Goal: Task Accomplishment & Management: Manage account settings

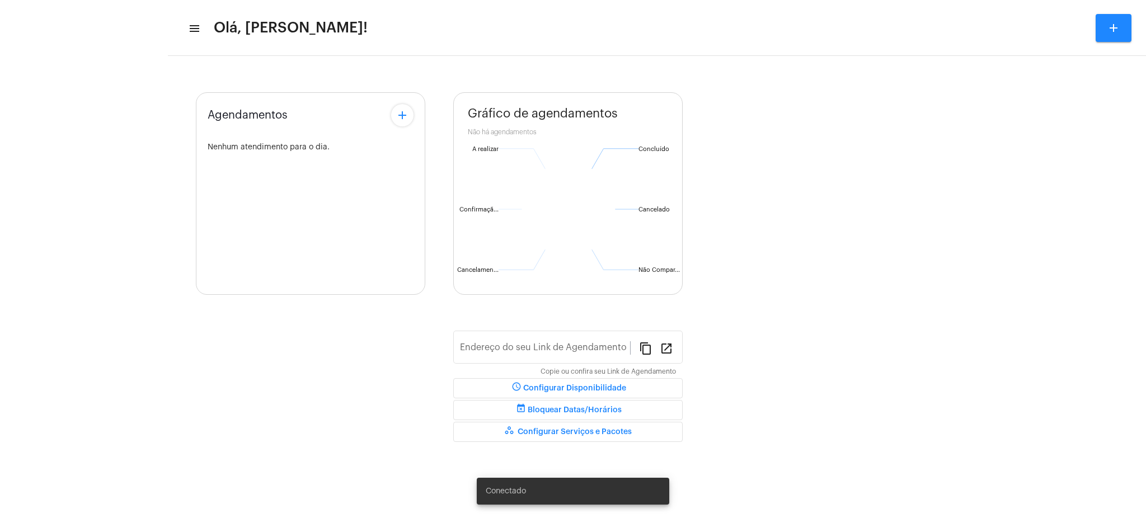
type input "[URL][DOMAIN_NAME][PERSON_NAME]"
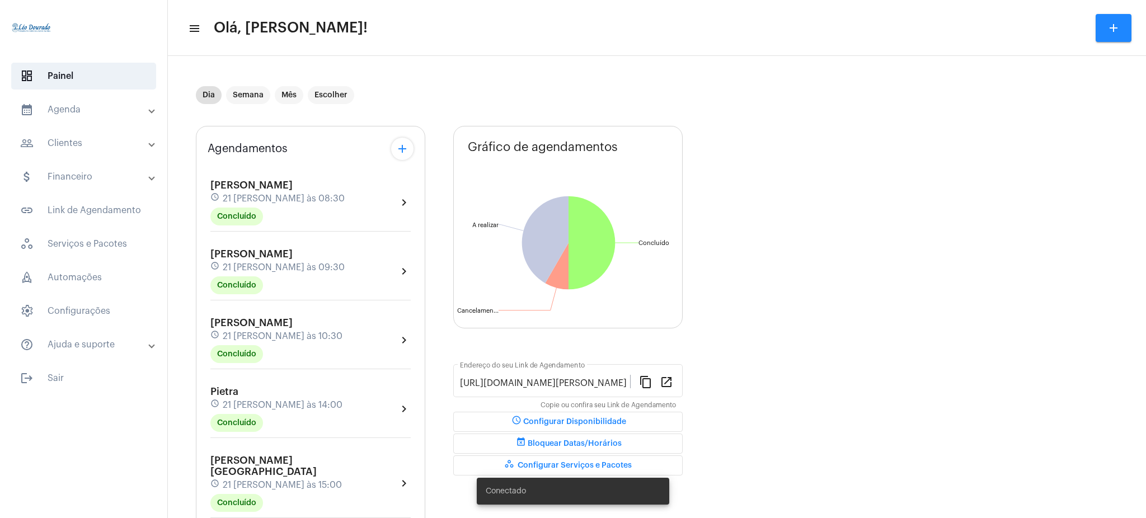
click at [91, 124] on mat-accordion "calendar_month_outlined Agenda calendar_month_outlined Calendário schedule Disp…" at bounding box center [83, 227] width 167 height 262
click at [91, 120] on mat-expansion-panel-header "calendar_month_outlined Agenda" at bounding box center [87, 109] width 161 height 27
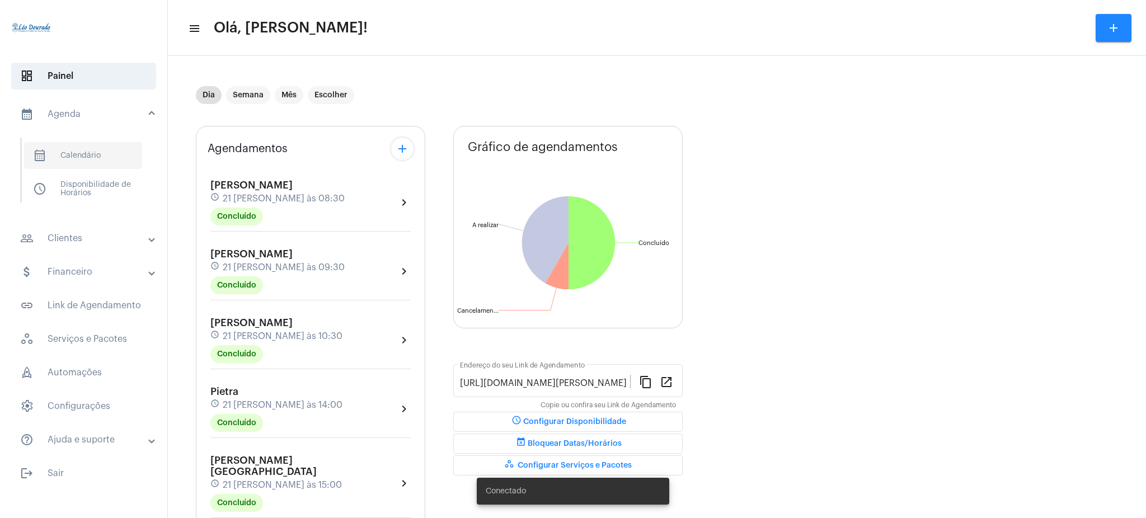
click at [99, 159] on span "calendar_month_outlined Calendário" at bounding box center [83, 155] width 118 height 27
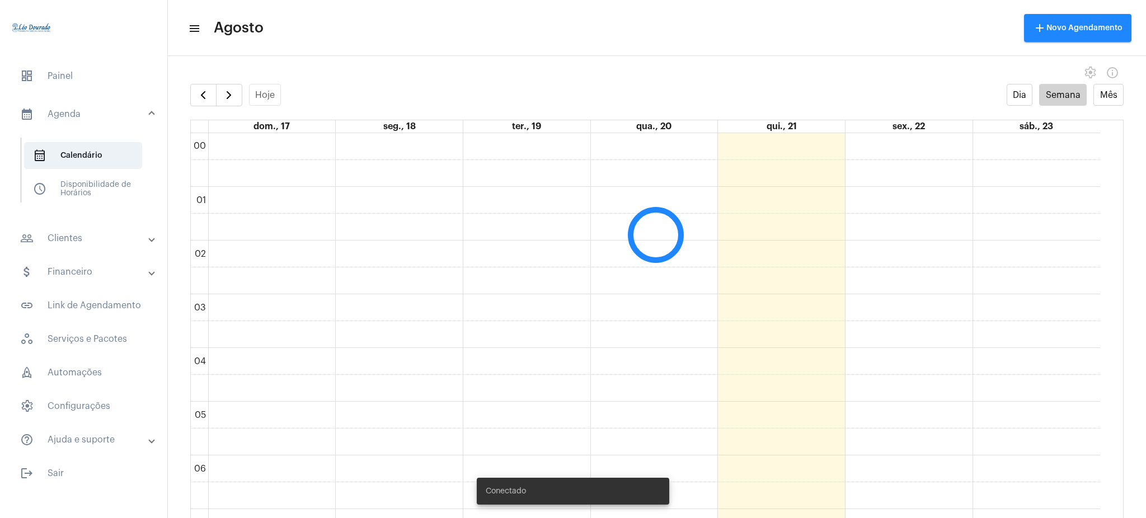
scroll to position [323, 0]
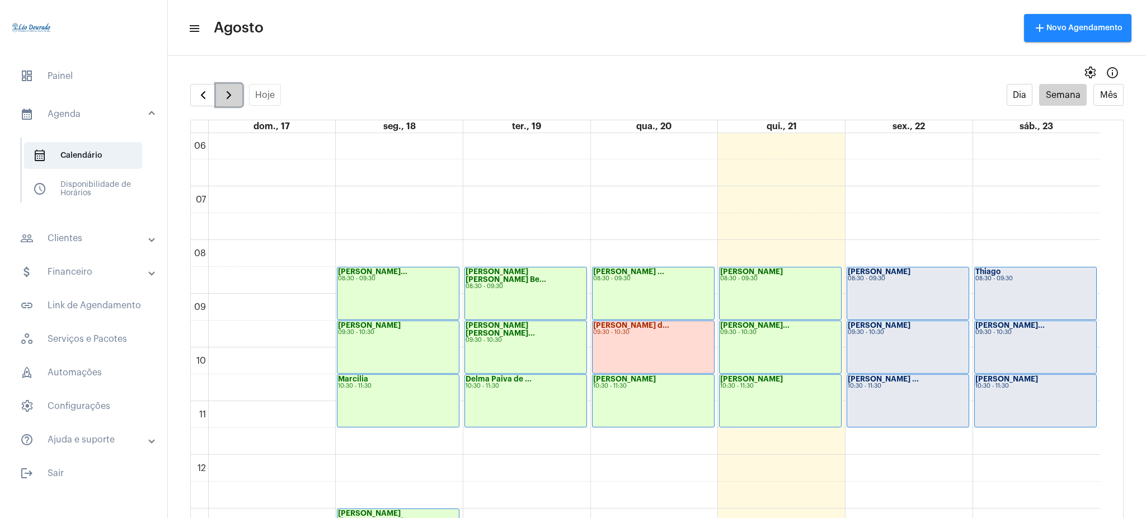
click at [226, 99] on span "button" at bounding box center [228, 94] width 13 height 13
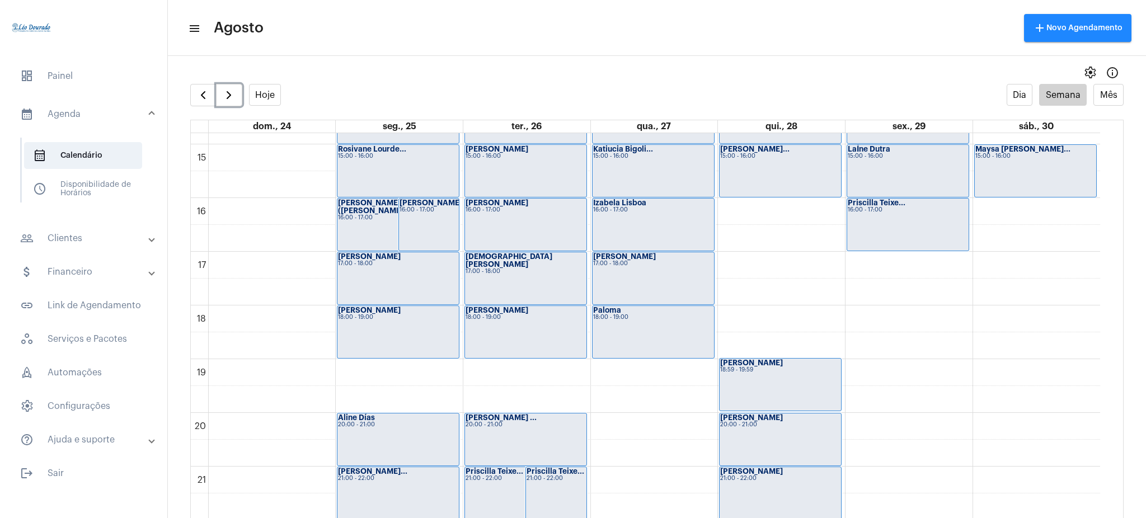
scroll to position [881, 0]
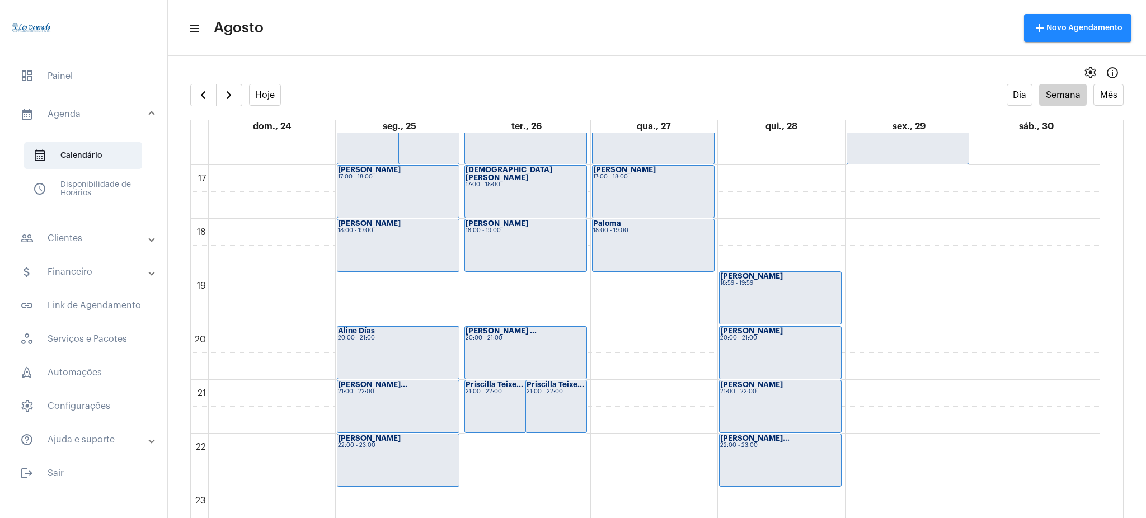
click at [422, 91] on div "Hoje Dia Semana Mês" at bounding box center [656, 95] width 933 height 22
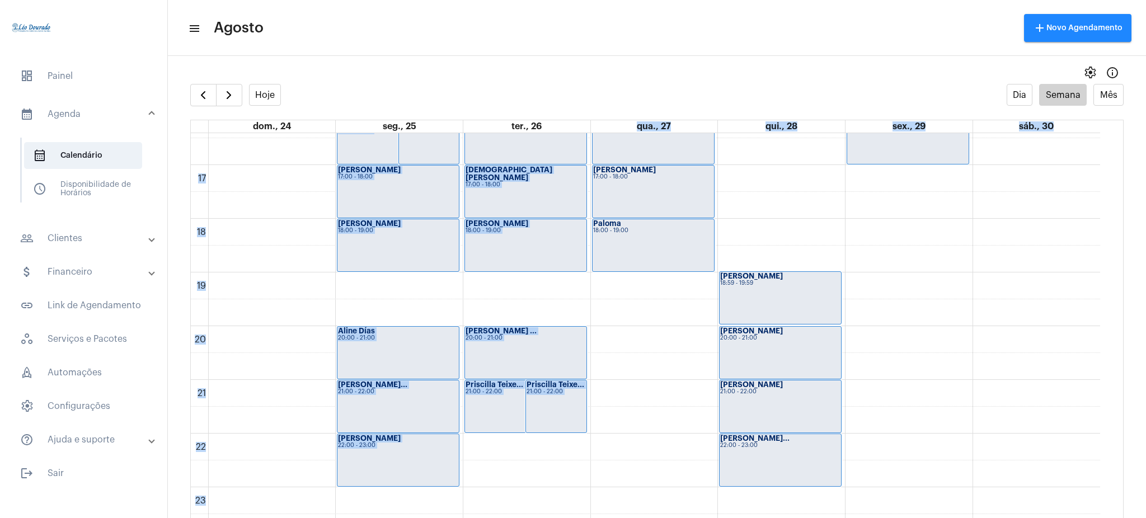
drag, startPoint x: 635, startPoint y: 121, endPoint x: 631, endPoint y: 156, distance: 34.3
click at [631, 156] on table "dom., 24 seg., 25 ter., 26 qua., 27 qui., 28 sex., 29 sáb., 30 00 01 02 03 04 0…" at bounding box center [656, 330] width 933 height 421
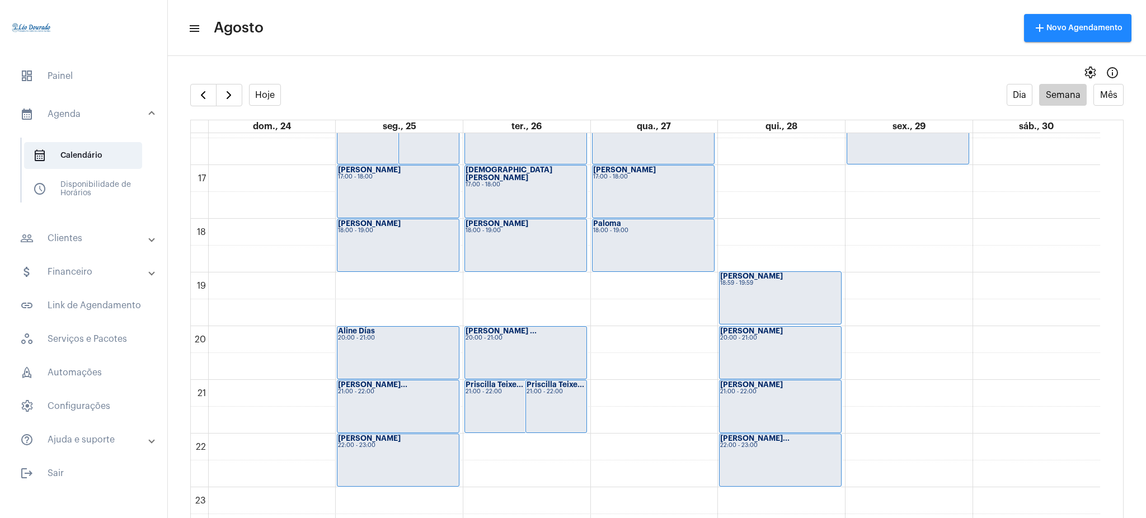
click at [583, 49] on mat-toolbar "menu Agosto add Novo Agendamento" at bounding box center [657, 28] width 978 height 56
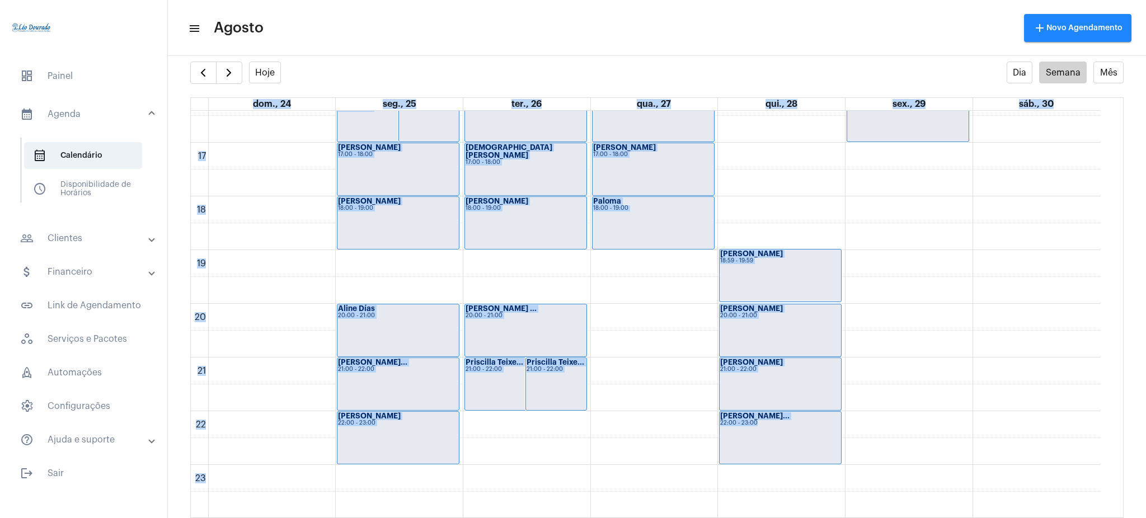
drag, startPoint x: 168, startPoint y: 156, endPoint x: 810, endPoint y: 436, distance: 699.7
click at [810, 436] on full-calendar "Hoje Dia Semana Mês dom., 24 seg., 25 ter., 26 qua., 27 qui., 28 sex., 29 sáb.,…" at bounding box center [657, 290] width 978 height 457
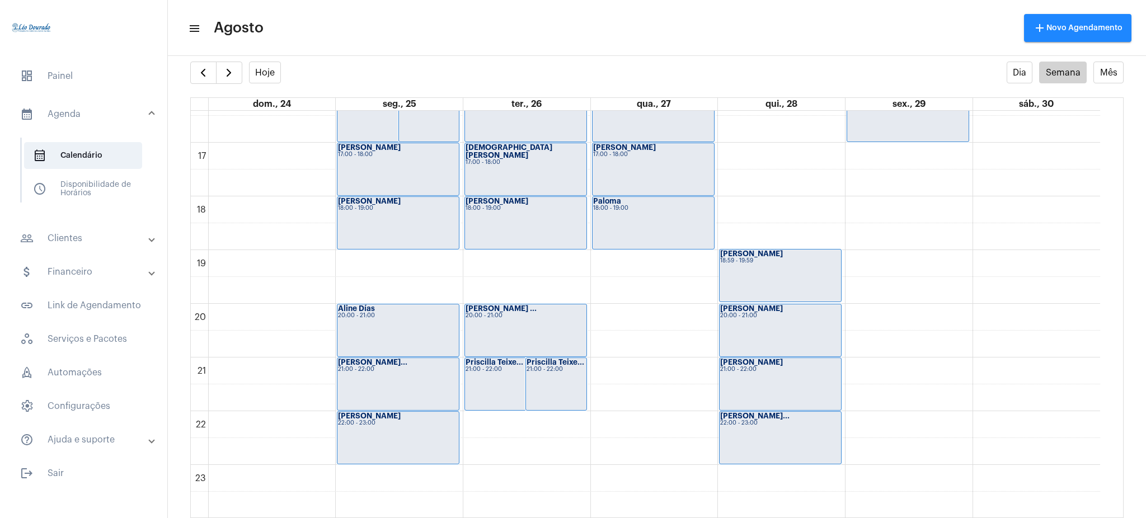
click at [469, 60] on div "settings info_outlined" at bounding box center [657, 50] width 978 height 22
click at [106, 154] on span "calendar_month_outlined Calendário" at bounding box center [83, 155] width 118 height 27
click at [201, 69] on span "button" at bounding box center [202, 72] width 13 height 13
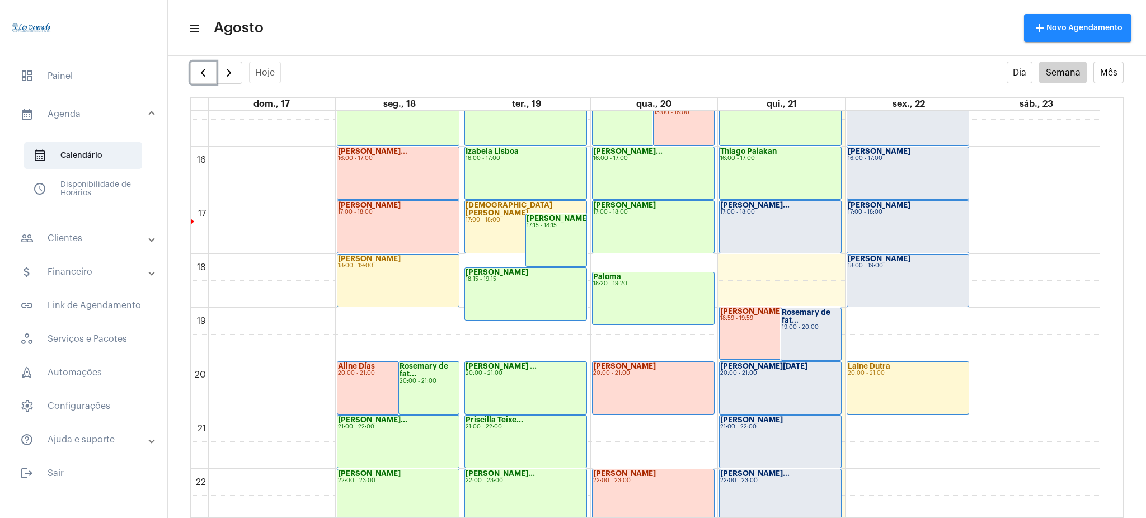
scroll to position [795, 0]
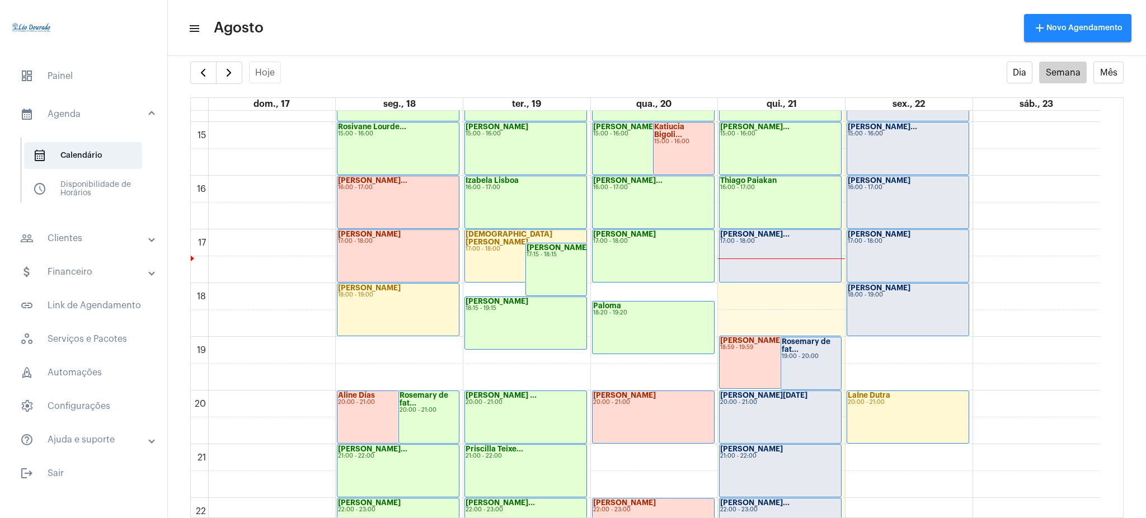
click at [114, 225] on mat-expansion-panel-header "people_outline Clientes" at bounding box center [87, 238] width 161 height 27
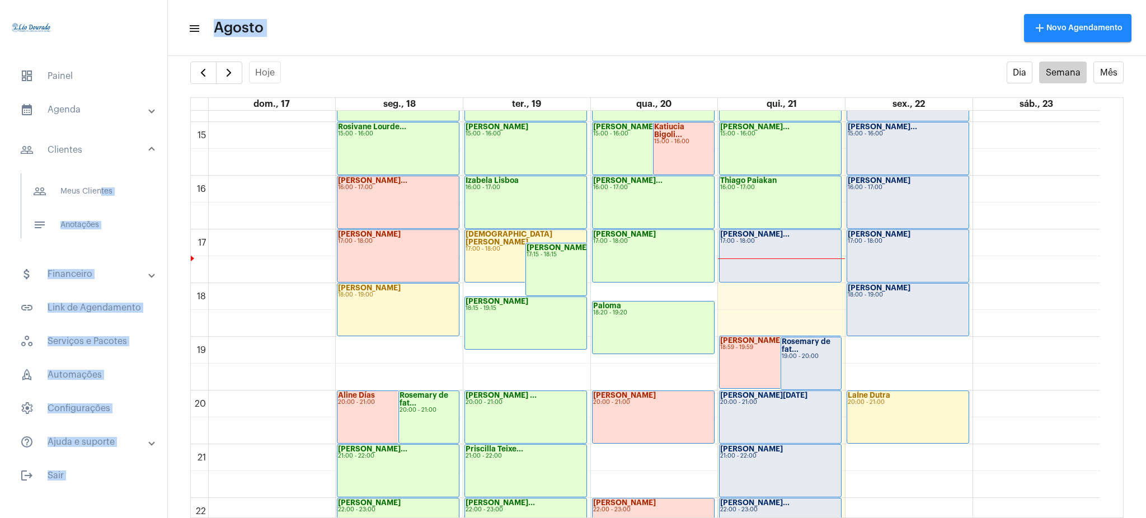
drag, startPoint x: 94, startPoint y: 191, endPoint x: 901, endPoint y: -37, distance: 838.6
click at [901, 0] on html "dashboard Painel calendar_month_outlined Agenda calendar_month_outlined Calendá…" at bounding box center [573, 259] width 1146 height 518
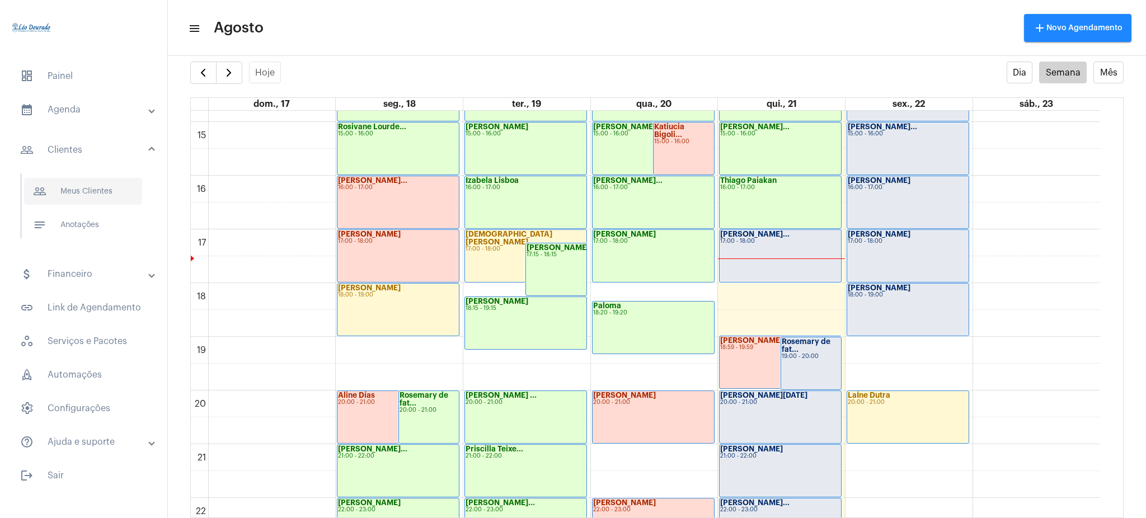
click at [72, 186] on span "people_outline Meus Clientes" at bounding box center [83, 191] width 118 height 27
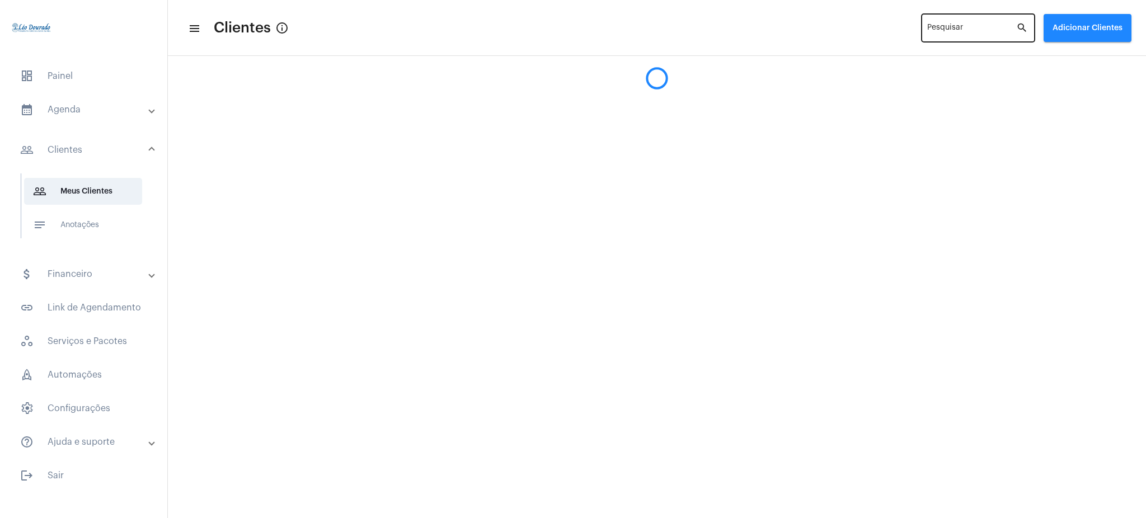
click at [970, 20] on div "Pesquisar" at bounding box center [971, 27] width 89 height 31
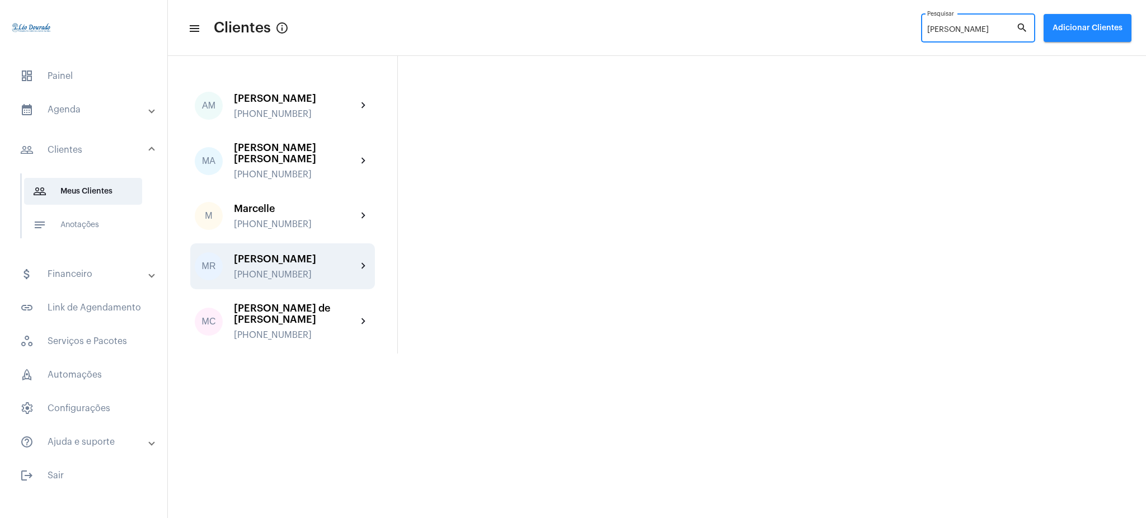
type input "[PERSON_NAME]"
click at [364, 256] on div "[PERSON_NAME] [PHONE_NUMBER] chevron_right" at bounding box center [282, 266] width 185 height 46
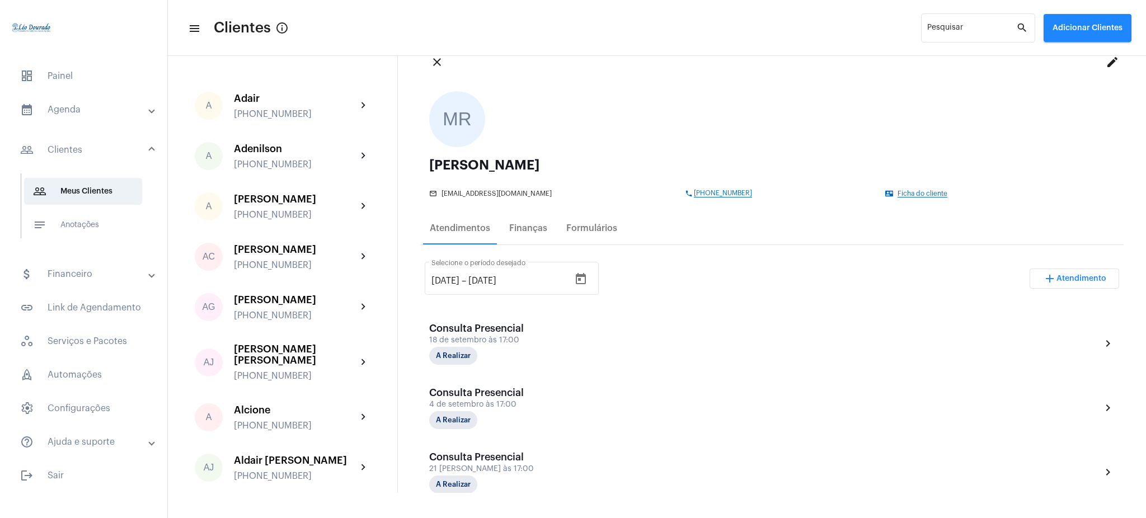
scroll to position [32, 0]
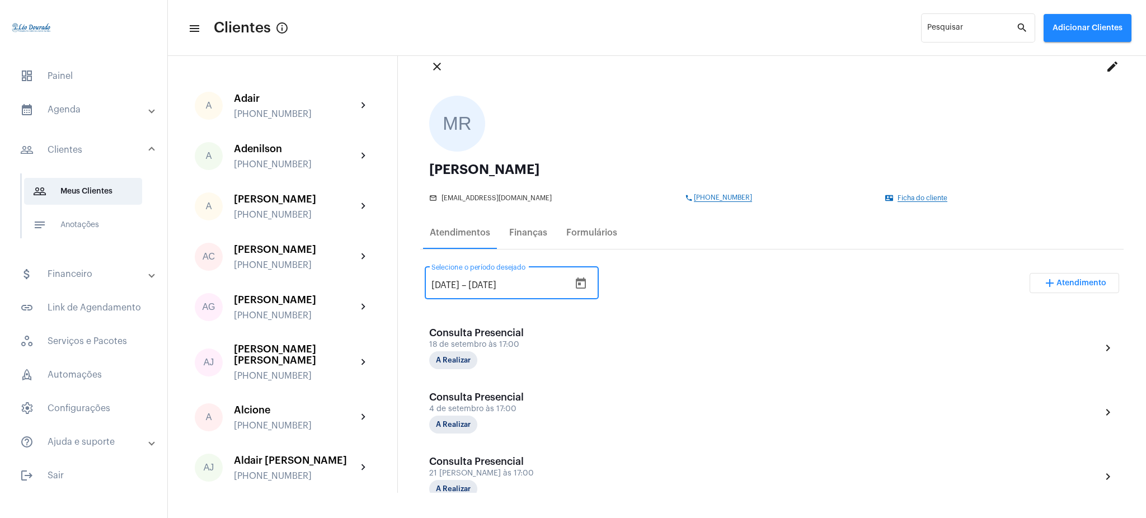
click at [439, 286] on input "[DATE]" at bounding box center [445, 285] width 28 height 10
click at [702, 288] on div "[DATE] [DATE] – [DATE] Selecione o período desejado add Atendimento" at bounding box center [772, 287] width 694 height 53
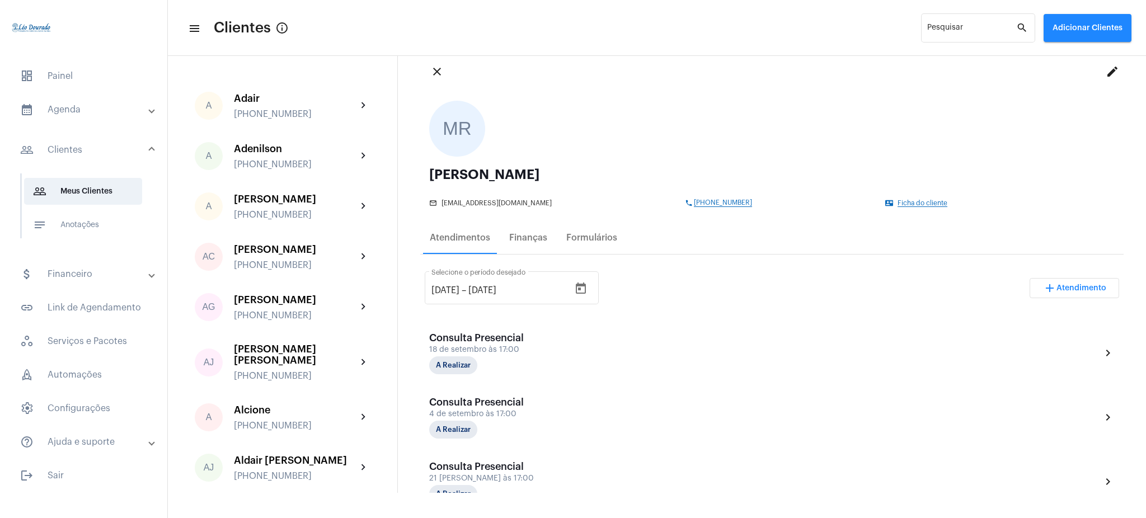
scroll to position [2, 0]
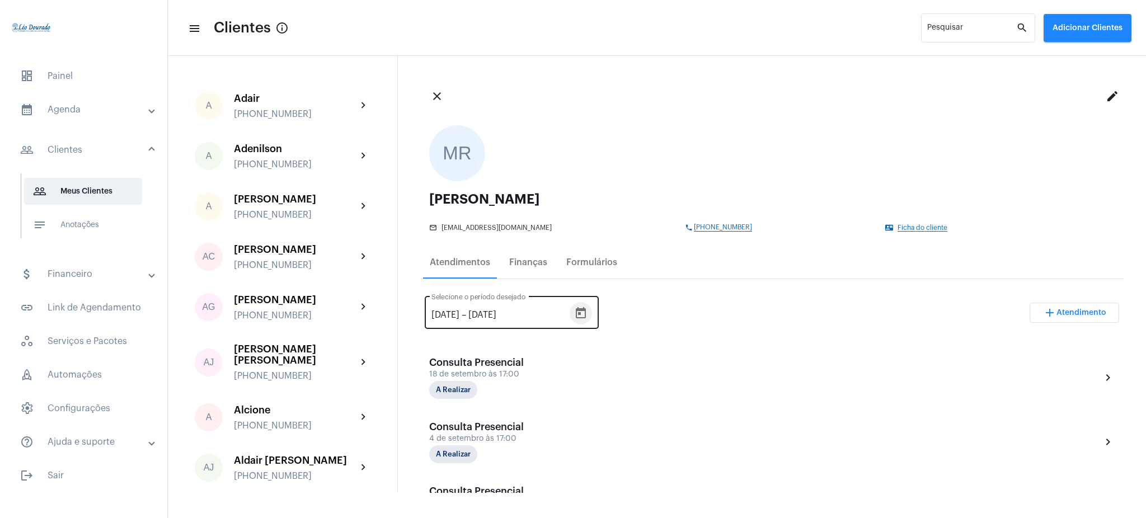
click at [586, 310] on icon "Open calendar" at bounding box center [581, 312] width 10 height 11
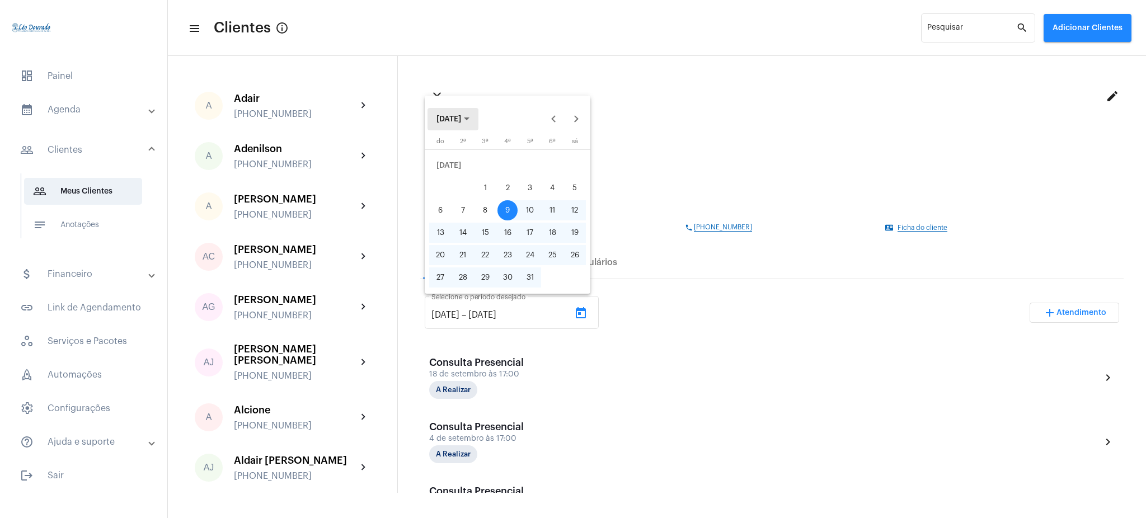
click at [469, 119] on span "[DATE]" at bounding box center [452, 119] width 33 height 8
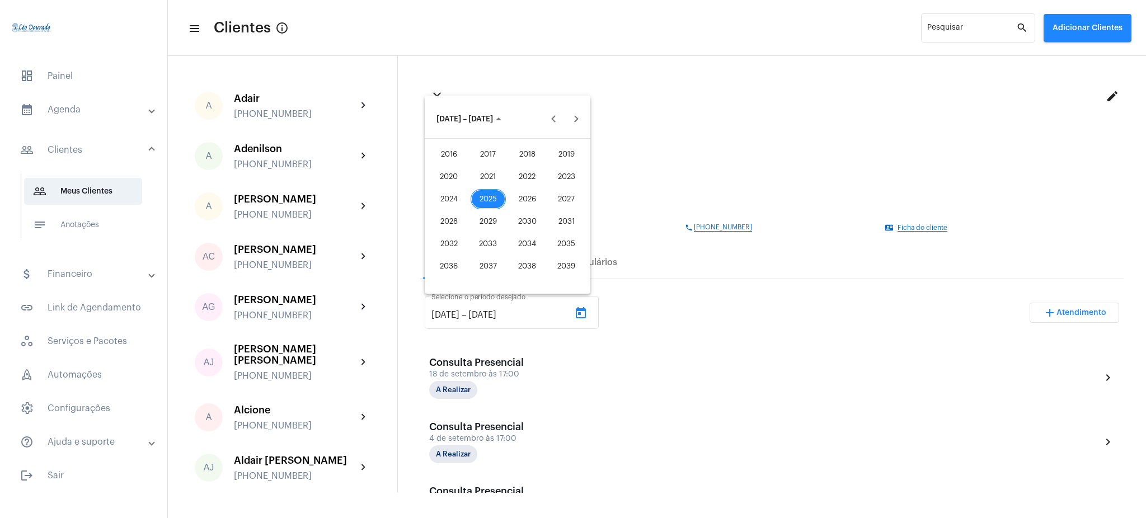
click at [472, 198] on div "2025" at bounding box center [488, 199] width 35 height 20
drag, startPoint x: 487, startPoint y: 199, endPoint x: 497, endPoint y: 203, distance: 10.3
click at [497, 203] on div "JUN" at bounding box center [488, 199] width 35 height 20
click at [497, 203] on button "11" at bounding box center [507, 210] width 22 height 22
type input "[DATE]"
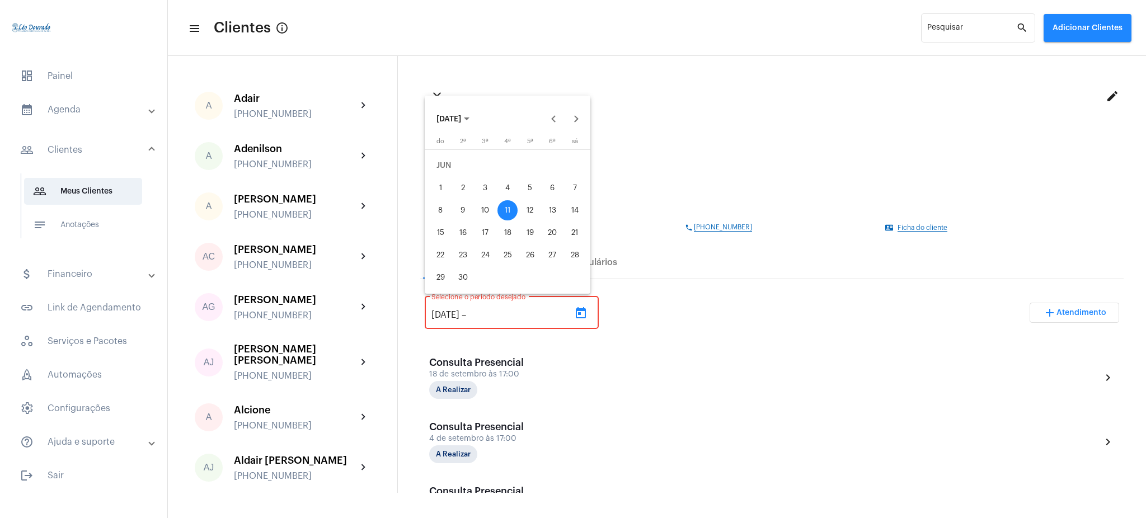
click at [461, 118] on span "[DATE]" at bounding box center [448, 119] width 25 height 8
click at [489, 195] on div "2025" at bounding box center [488, 199] width 35 height 20
click at [577, 200] on div "AGO" at bounding box center [566, 199] width 35 height 20
click at [551, 234] on div "22" at bounding box center [552, 233] width 20 height 20
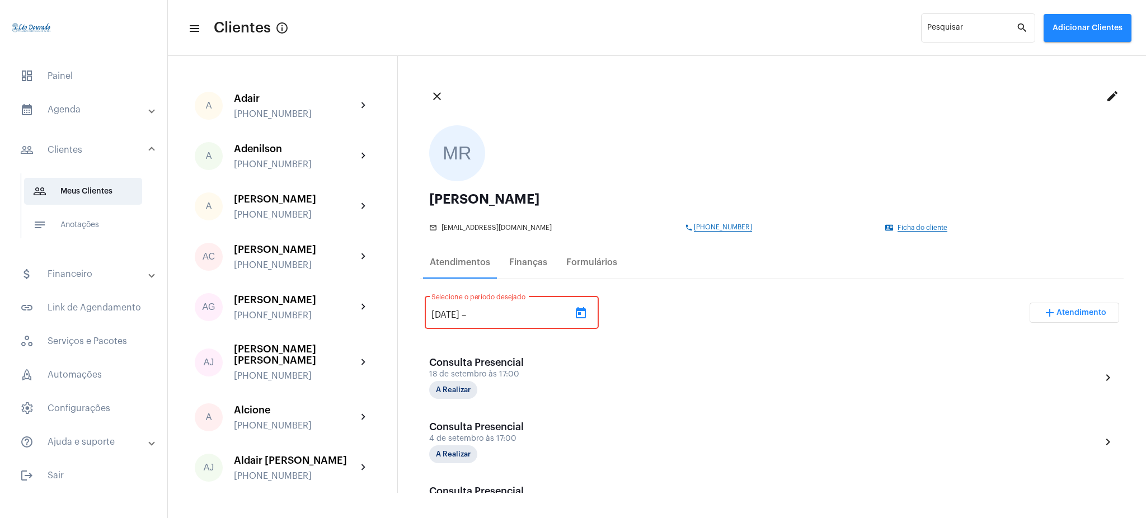
type input "[DATE]"
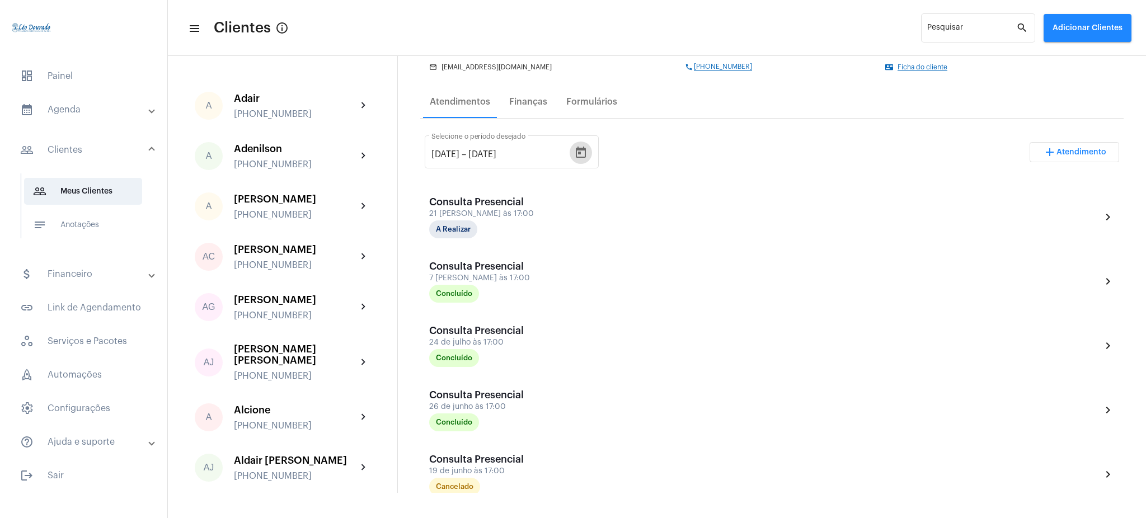
scroll to position [161, 0]
click at [439, 156] on input "[DATE]" at bounding box center [445, 156] width 28 height 10
type input "[DATE]"
click at [668, 142] on div "[DATE] [DATE] – [DATE] Selecione o período desejado add Atendimento" at bounding box center [772, 158] width 694 height 53
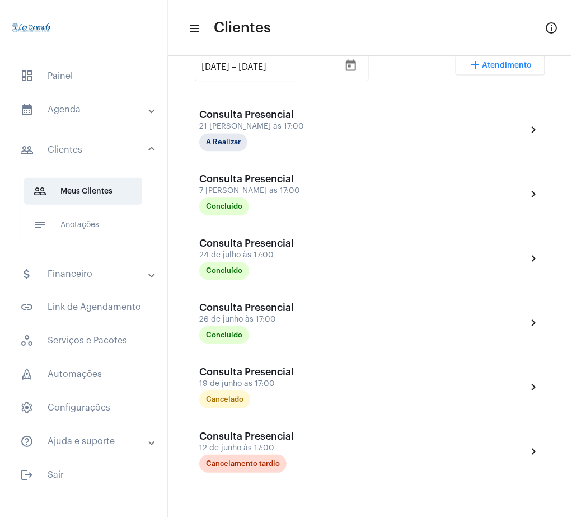
scroll to position [244, 0]
